Goal: Information Seeking & Learning: Learn about a topic

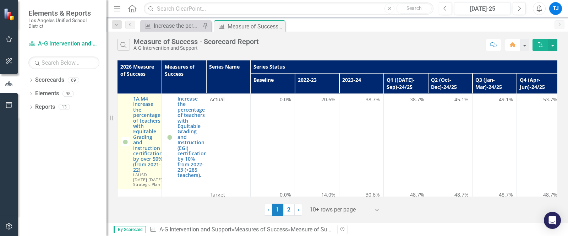
click at [132, 97] on div "1A.M4 Increase the percentage of teachers with Equitable Grading and Instructio…" at bounding box center [139, 141] width 37 height 91
click at [138, 98] on link "1A.M4 Increase the percentage of teachers with Equitable Grading and Instructio…" at bounding box center [147, 134] width 29 height 76
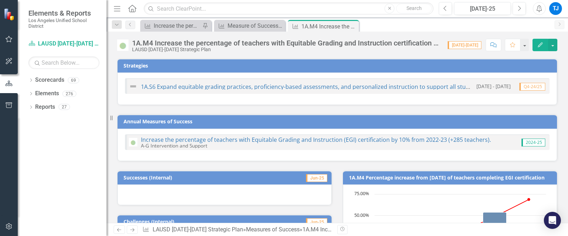
click at [542, 46] on icon "Edit" at bounding box center [540, 44] width 6 height 5
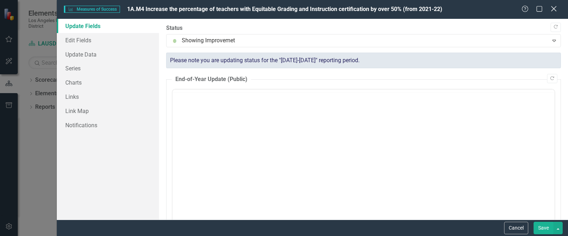
click at [553, 11] on icon "Close" at bounding box center [553, 8] width 9 height 7
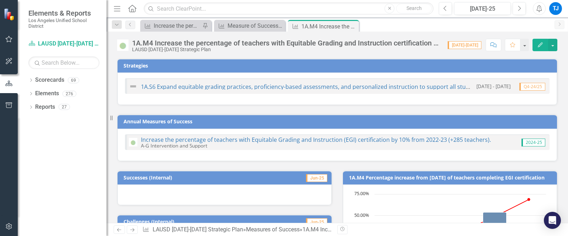
click at [398, 44] on div "1A.M4 Increase the percentage of teachers with Equitable Grading and Instructio…" at bounding box center [286, 43] width 309 height 8
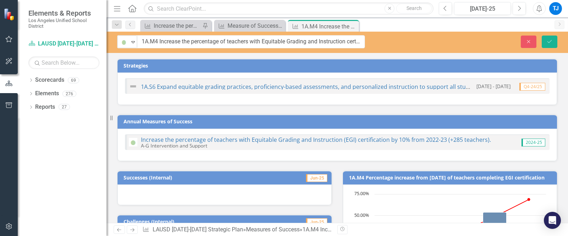
click at [398, 44] on div "Close Save" at bounding box center [472, 42] width 182 height 12
click at [313, 40] on input "1A.M4 Increase the percentage of teachers with Equitable Grading and Instructio…" at bounding box center [251, 41] width 228 height 13
click at [523, 38] on button "Close" at bounding box center [529, 42] width 16 height 12
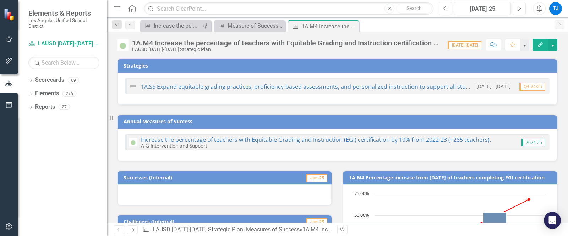
click at [131, 229] on icon "Next" at bounding box center [132, 229] width 6 height 5
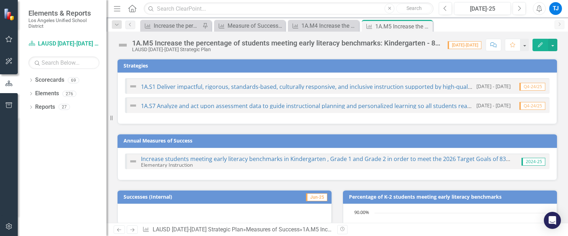
click at [354, 47] on div "1A.M5 Increase the percentage of students meeting early literacy benchmarks: Ki…" at bounding box center [286, 43] width 309 height 8
click at [246, 31] on div "Measures of Success Measure of Success - Scorecard Report Close" at bounding box center [249, 26] width 71 height 12
click at [244, 29] on div "Measure of Success - Scorecard Report" at bounding box center [251, 25] width 47 height 9
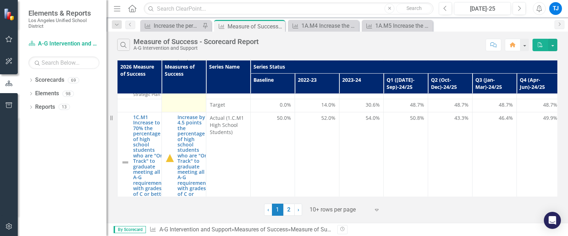
scroll to position [94, 0]
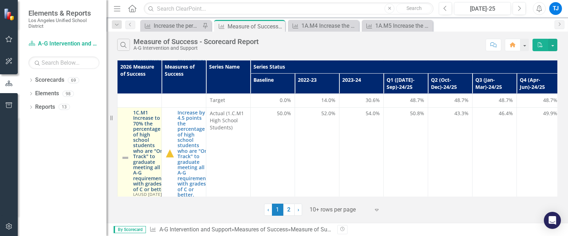
click at [149, 144] on link "1C.M1 Increase to 70% the percentage of high school students who are "On Track"…" at bounding box center [149, 151] width 33 height 82
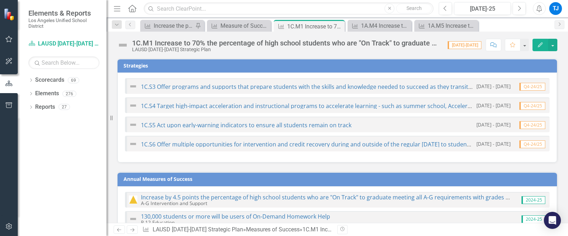
click at [264, 45] on div "1C.M1 Increase to 70% the percentage of high school students who are "On Track"…" at bounding box center [286, 43] width 309 height 8
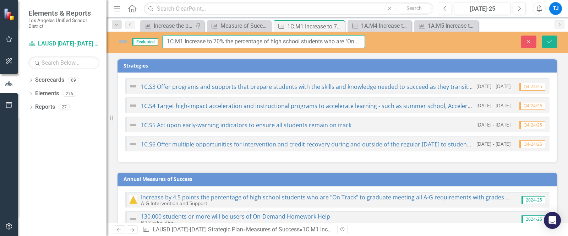
click at [264, 45] on input "1C.M1 Increase to 70% the percentage of high school students who are "On Track"…" at bounding box center [263, 41] width 203 height 13
click at [233, 24] on div "Measure of Success - Scorecard Report" at bounding box center [240, 25] width 40 height 9
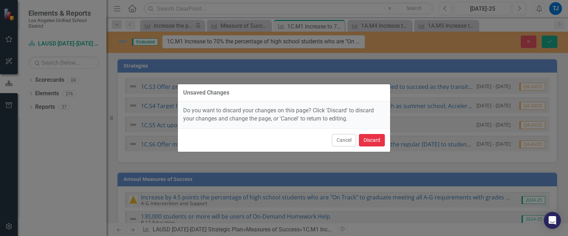
click at [369, 144] on button "Discard" at bounding box center [372, 140] width 26 height 12
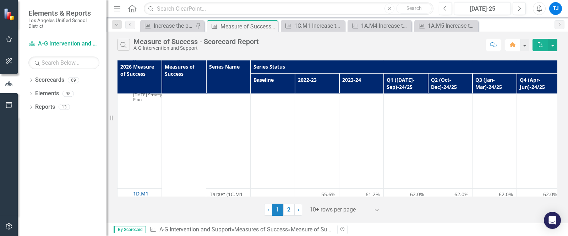
scroll to position [275, 0]
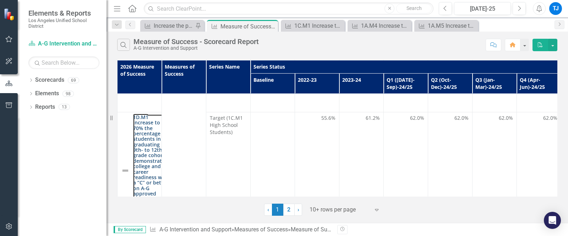
click at [145, 141] on link "1D.M1 Increase to 70% the percentage of students in a graduating 9th- to 12th g…" at bounding box center [151, 163] width 36 height 98
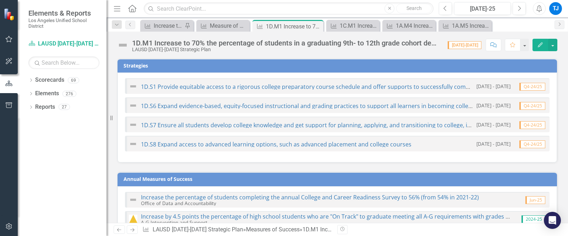
click at [283, 45] on div "1D.M1 Increase to 70% the percentage of students in a graduating 9th- to 12th g…" at bounding box center [286, 43] width 309 height 8
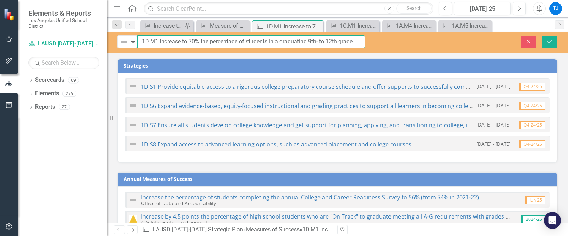
click at [283, 45] on input "1D.M1 Increase to 70% the percentage of students in a graduating 9th- to 12th g…" at bounding box center [251, 41] width 228 height 13
click at [215, 31] on div "Measures of Success Measure of Success - Scorecard Report Close" at bounding box center [222, 26] width 53 height 12
click at [212, 28] on div "Measure of Success - Scorecard Report" at bounding box center [224, 25] width 29 height 9
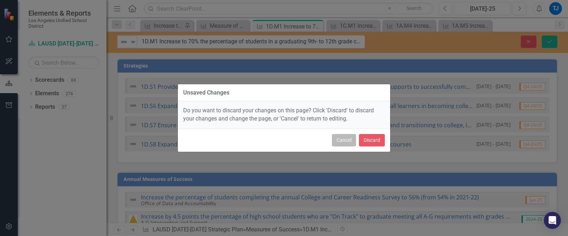
click at [338, 142] on button "Cancel" at bounding box center [344, 140] width 24 height 12
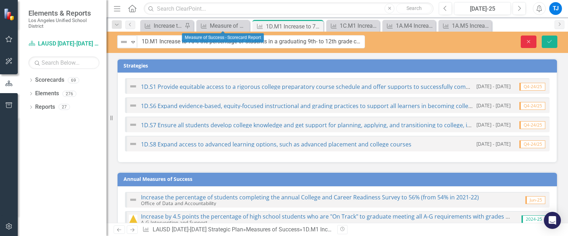
click at [532, 42] on button "Close" at bounding box center [529, 42] width 16 height 12
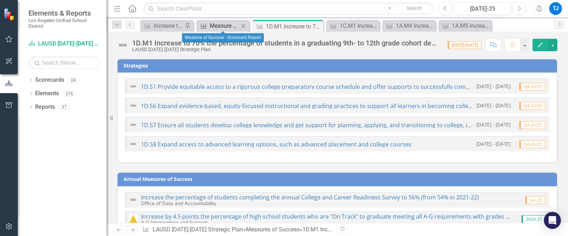
click at [223, 24] on div "Measure of Success - Scorecard Report" at bounding box center [224, 25] width 29 height 9
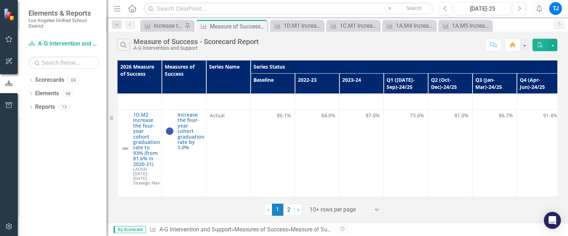
scroll to position [561, 0]
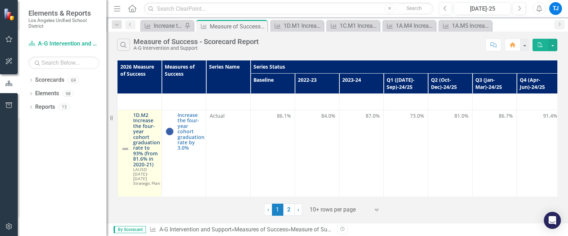
click at [141, 134] on link "1D.M2 Increase the four-year cohort graduation rate to 93% (from 81.6% in 2020-…" at bounding box center [146, 139] width 27 height 55
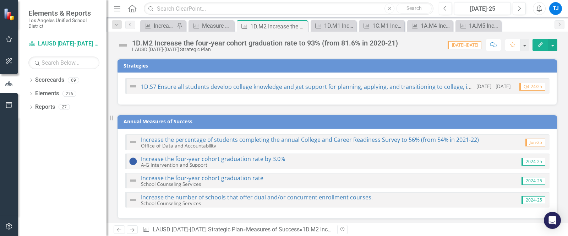
click at [250, 45] on div "1D.M2 Increase the four-year cohort graduation rate to 93% (from 81.6% in 2020-…" at bounding box center [265, 43] width 266 height 8
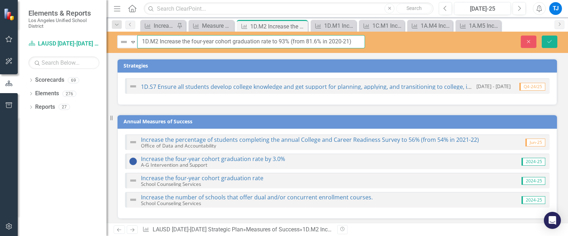
click at [250, 45] on input "1D.M2 Increase the four-year cohort graduation rate to 93% (from 81.6% in 2020-…" at bounding box center [251, 41] width 228 height 13
click at [200, 22] on link "Measures of Success Measure of Success - Scorecard Report" at bounding box center [206, 25] width 33 height 9
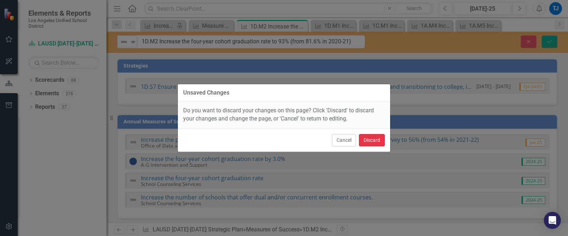
click at [364, 138] on button "Discard" at bounding box center [372, 140] width 26 height 12
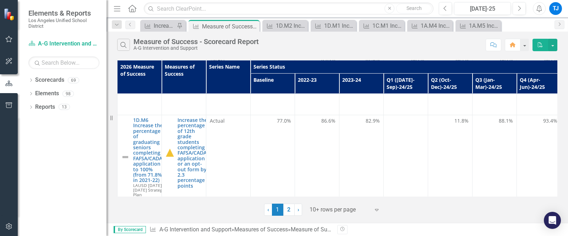
scroll to position [971, 0]
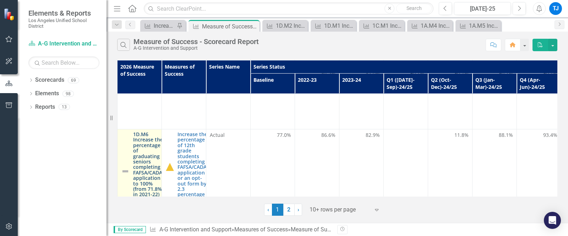
click at [138, 162] on link "1D.M6 Increase the percentage of graduating seniors completing a FAFSA/CADAA ap…" at bounding box center [149, 164] width 32 height 66
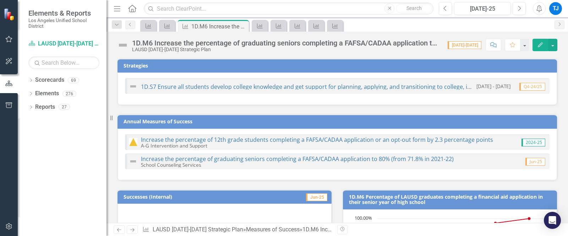
click at [344, 44] on div "1D.M6 Increase the percentage of graduating seniors completing a FAFSA/CADAA ap…" at bounding box center [286, 43] width 309 height 8
click at [351, 43] on div "1D.M6 Increase the percentage of graduating seniors completing a FAFSA/CADAA ap…" at bounding box center [286, 43] width 309 height 8
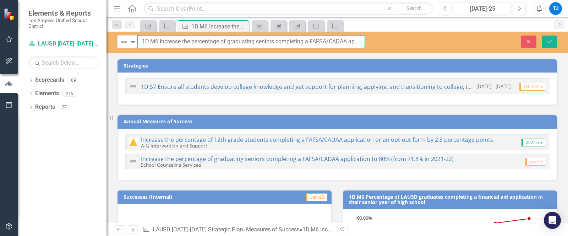
click at [314, 43] on input "1D.M6 Increase the percentage of graduating seniors completing a FAFSA/CADAA ap…" at bounding box center [251, 41] width 228 height 13
click at [532, 39] on icon "Close" at bounding box center [528, 41] width 6 height 5
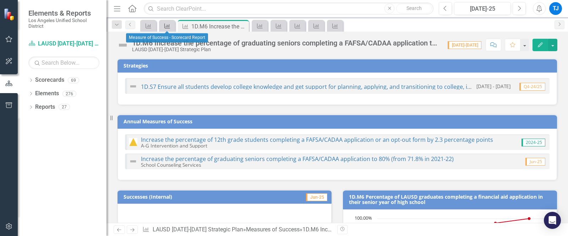
click at [163, 27] on div "Measures of Success" at bounding box center [166, 25] width 10 height 9
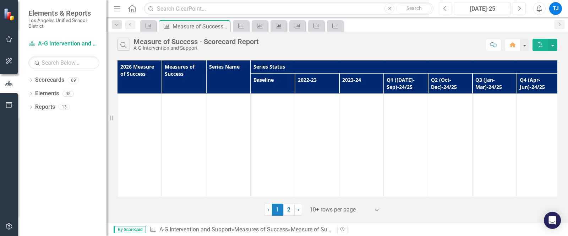
scroll to position [1519, 0]
click at [288, 210] on link "2" at bounding box center [288, 209] width 11 height 12
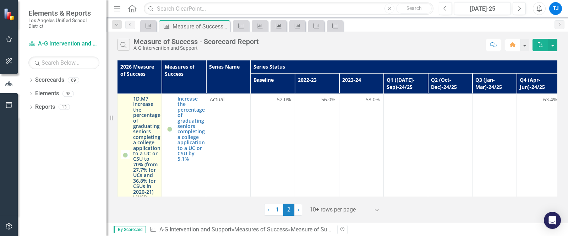
click at [147, 156] on link "1D.M7 Increase the percentage of graduating seniors completing a college applic…" at bounding box center [146, 145] width 27 height 98
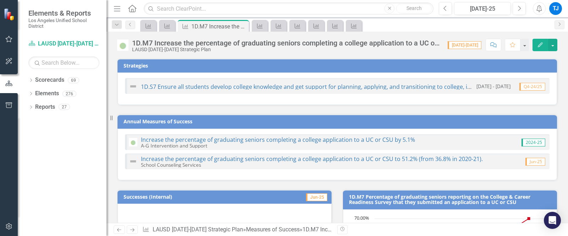
click at [384, 41] on div "1D.M7 Increase the percentage of graduating seniors completing a college applic…" at bounding box center [286, 43] width 309 height 8
click at [382, 43] on div "1D.M7 Increase the percentage of graduating seniors completing a college applic…" at bounding box center [286, 43] width 309 height 8
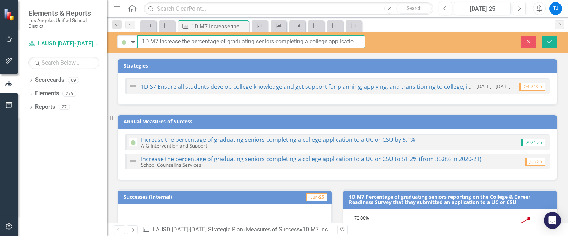
click at [303, 39] on input "1D.M7 Increase the percentage of graduating seniors completing a college applic…" at bounding box center [251, 41] width 228 height 13
click at [531, 43] on icon "Close" at bounding box center [528, 41] width 6 height 5
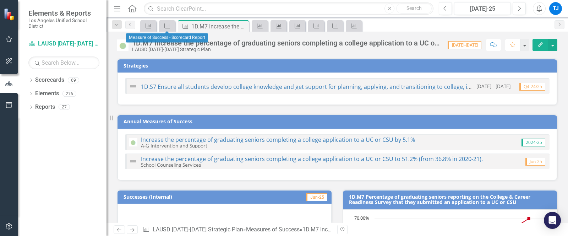
click at [169, 31] on div "Measures of Success" at bounding box center [167, 26] width 16 height 12
click at [167, 27] on icon "Measures of Success" at bounding box center [167, 26] width 7 height 6
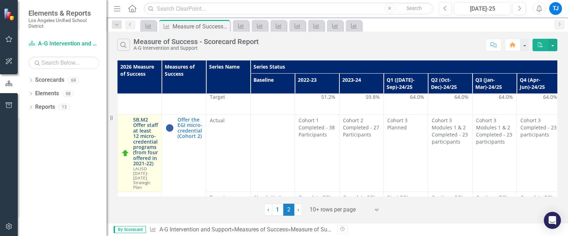
scroll to position [218, 0]
click at [143, 142] on link "5B.M2 Offer staff at least 12 micro-credential programs (from four offered in 2…" at bounding box center [145, 140] width 25 height 49
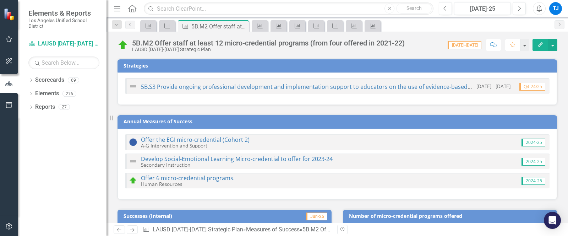
click at [339, 43] on div "5B.M2 Offer staff at least 12 micro-credential programs (from four offered in 2…" at bounding box center [268, 43] width 273 height 8
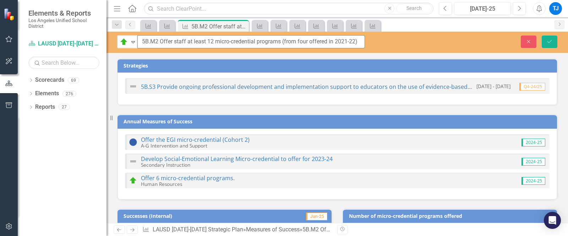
click at [339, 43] on input "5B.M2 Offer staff at least 12 micro-credential programs (from four offered in 2…" at bounding box center [251, 41] width 228 height 13
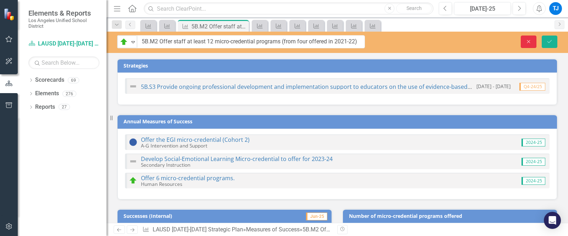
click at [527, 39] on icon "Close" at bounding box center [528, 41] width 6 height 5
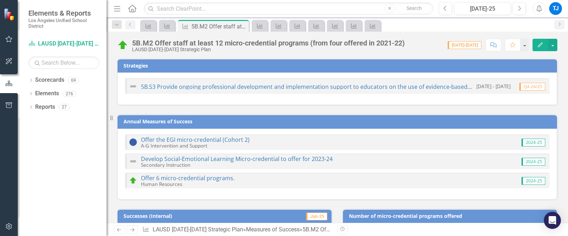
click at [559, 12] on div "TJ" at bounding box center [555, 8] width 13 height 13
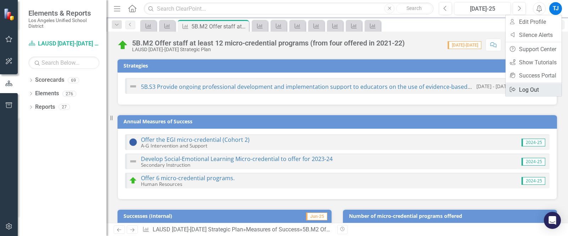
click at [538, 85] on link "Logout Log Out" at bounding box center [534, 89] width 56 height 13
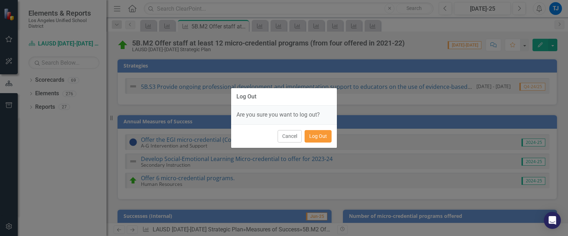
click at [328, 140] on button "Log Out" at bounding box center [318, 136] width 27 height 12
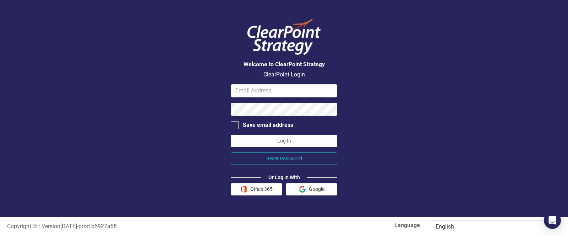
type input "[PERSON_NAME][EMAIL_ADDRESS][PERSON_NAME][DOMAIN_NAME]"
